Goal: Information Seeking & Learning: Learn about a topic

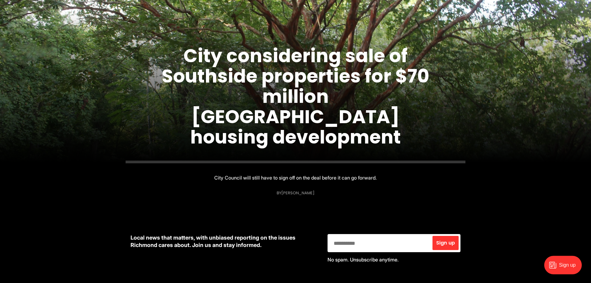
scroll to position [63, 0]
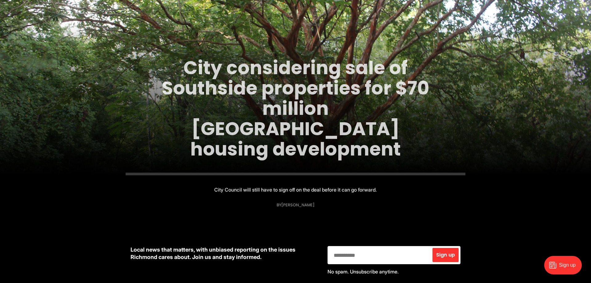
click at [309, 113] on link "City considering sale of Southside properties for $70 million [GEOGRAPHIC_DATA]…" at bounding box center [295, 108] width 268 height 107
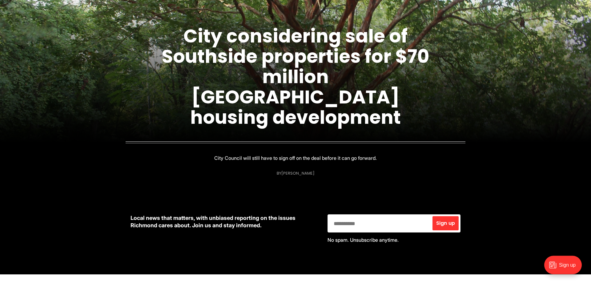
scroll to position [94, 0]
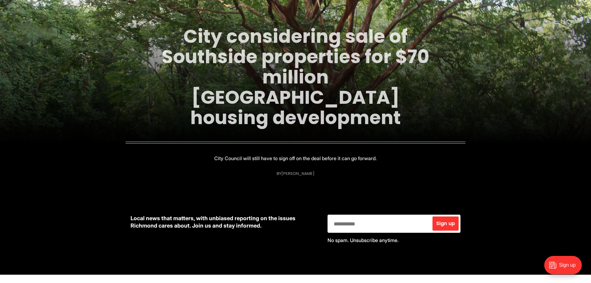
click at [262, 115] on link "City considering sale of Southside properties for $70 million [GEOGRAPHIC_DATA]…" at bounding box center [295, 76] width 268 height 107
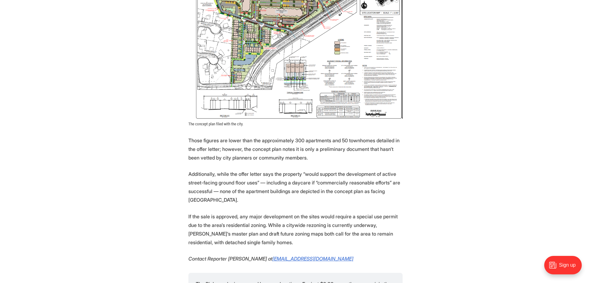
scroll to position [784, 0]
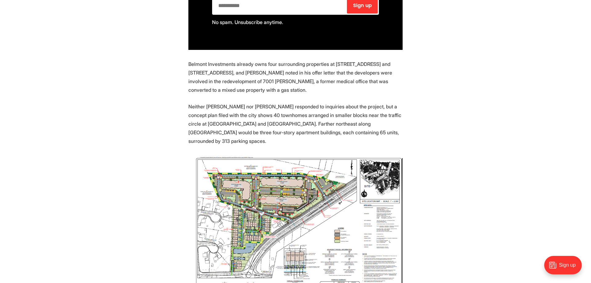
click at [294, 189] on img at bounding box center [295, 231] width 214 height 153
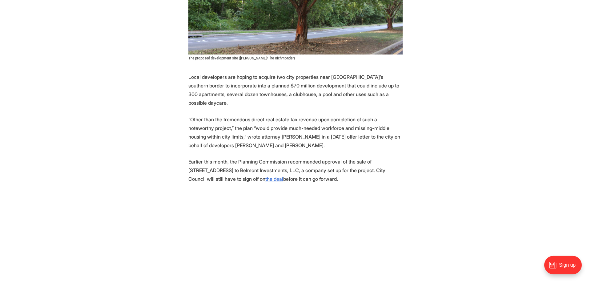
scroll to position [377, 0]
